Goal: Find specific page/section: Find specific page/section

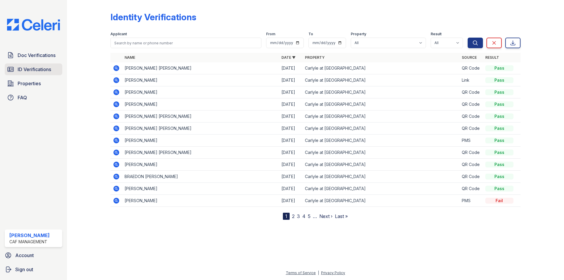
click at [36, 67] on span "ID Verifications" at bounding box center [34, 69] width 33 height 7
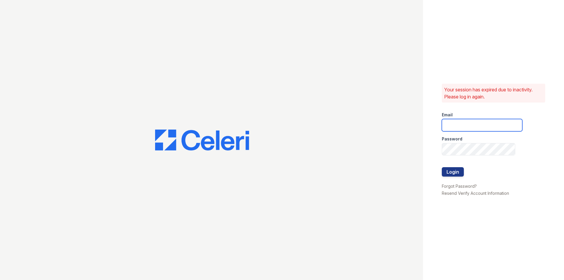
type input "carlylesouth2@cafmanagement.com"
click at [448, 175] on button "Login" at bounding box center [452, 171] width 22 height 9
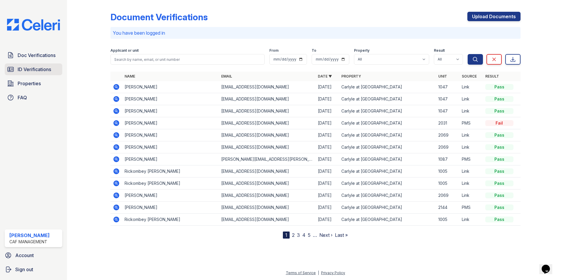
click at [39, 70] on span "ID Verifications" at bounding box center [34, 69] width 33 height 7
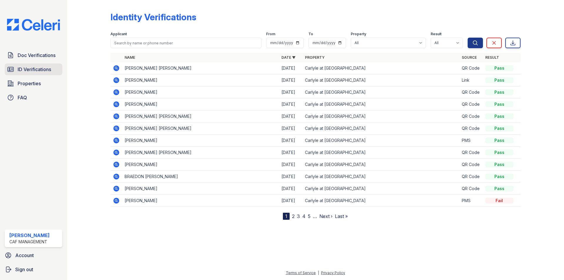
click at [25, 72] on span "ID Verifications" at bounding box center [34, 69] width 33 height 7
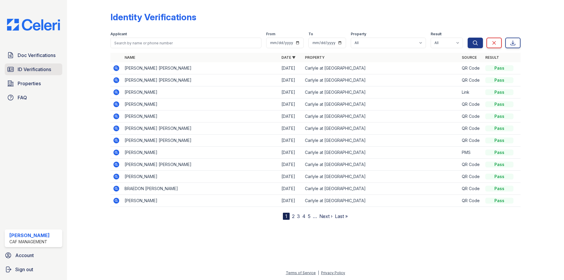
click at [26, 67] on span "ID Verifications" at bounding box center [34, 69] width 33 height 7
click at [30, 57] on span "Doc Verifications" at bounding box center [37, 55] width 38 height 7
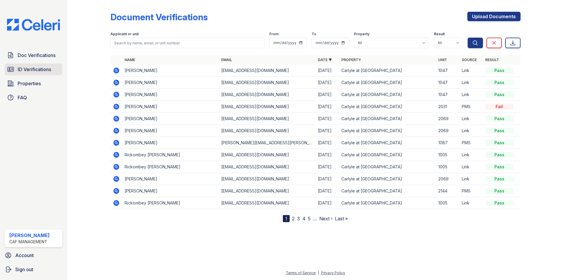
click at [30, 66] on span "ID Verifications" at bounding box center [34, 69] width 33 height 7
